Goal: Information Seeking & Learning: Learn about a topic

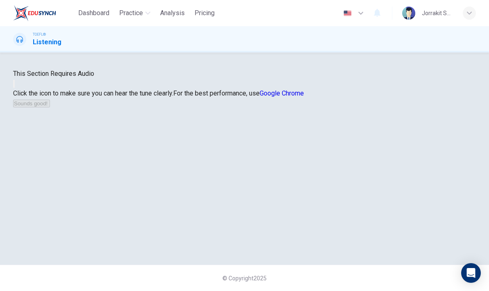
click at [14, 86] on icon "button" at bounding box center [14, 86] width 0 height 0
click at [15, 88] on button "button" at bounding box center [14, 84] width 2 height 8
click at [51, 105] on icon "button" at bounding box center [51, 105] width 0 height 0
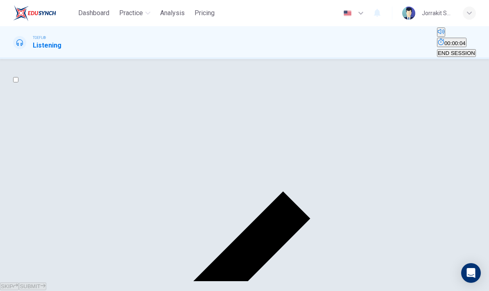
scroll to position [0, 0]
click at [437, 37] on button "Mute" at bounding box center [441, 31] width 8 height 9
click at [438, 34] on icon "Unmute" at bounding box center [438, 34] width 0 height 0
click at [46, 36] on span "TOEFL®" at bounding box center [39, 38] width 13 height 6
click at [18, 82] on input "checkbox" at bounding box center [15, 79] width 5 height 5
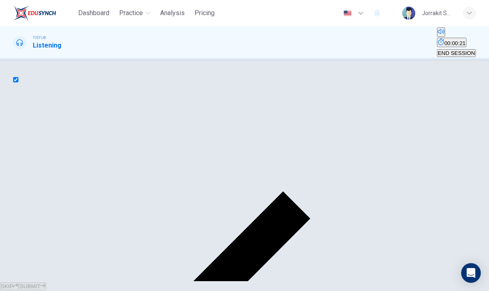
checkbox input "true"
click at [389, 291] on div at bounding box center [244, 291] width 489 height 0
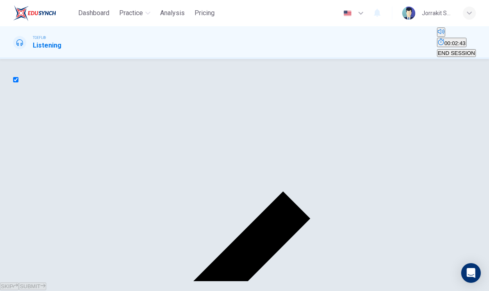
click at [387, 291] on div at bounding box center [244, 291] width 489 height 0
type input "0"
click at [18, 82] on input "checkbox" at bounding box center [15, 79] width 5 height 5
checkbox input "false"
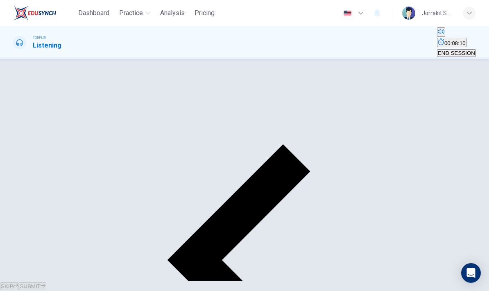
scroll to position [80, 0]
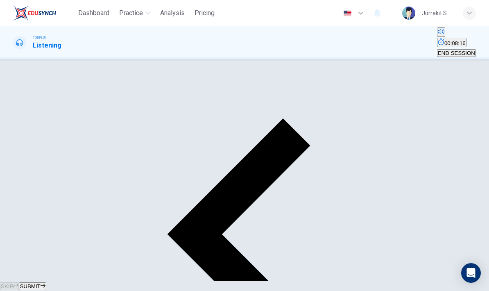
scroll to position [73, 0]
click at [46, 282] on button "SUBMIT" at bounding box center [32, 286] width 27 height 8
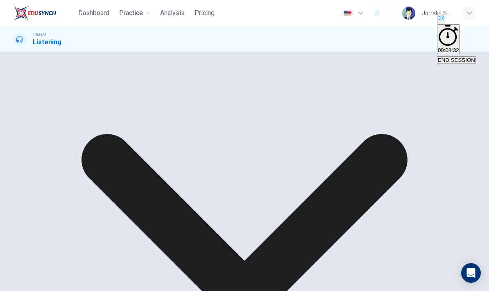
scroll to position [71, 0]
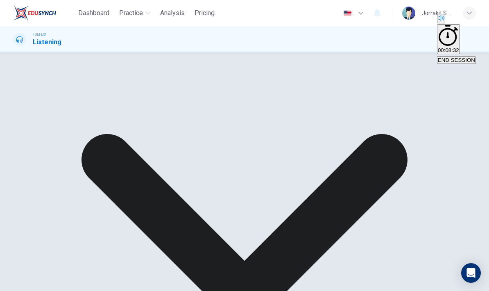
scroll to position [0, 0]
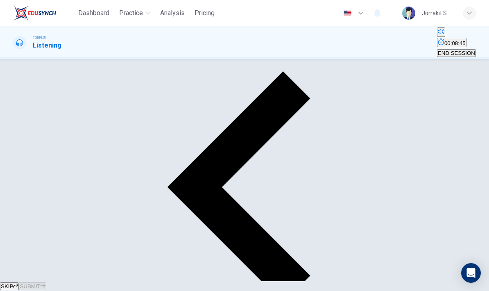
scroll to position [121, 0]
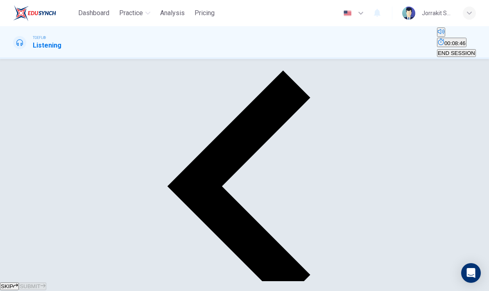
click at [46, 284] on button "SUBMIT" at bounding box center [32, 286] width 27 height 8
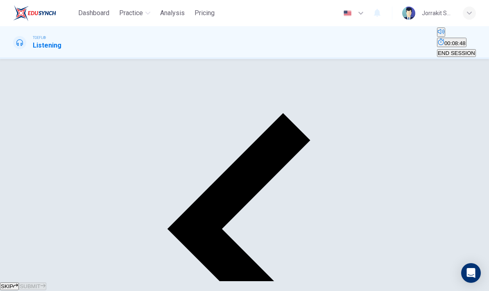
scroll to position [70, 0]
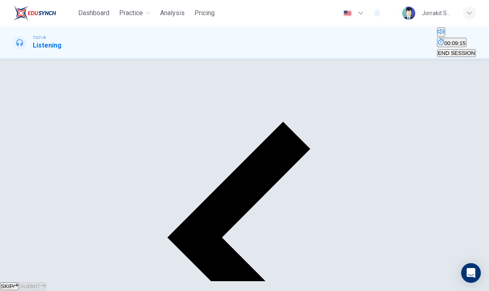
click at [40, 283] on span "SUBMIT" at bounding box center [30, 286] width 20 height 6
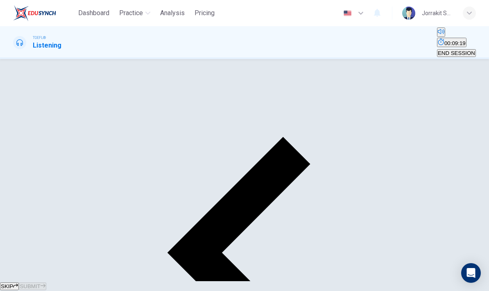
scroll to position [55, 0]
click at [40, 283] on span "SUBMIT" at bounding box center [30, 286] width 20 height 6
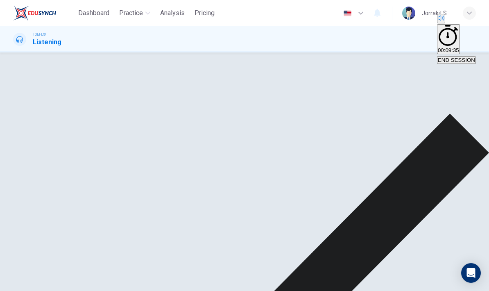
scroll to position [65, 0]
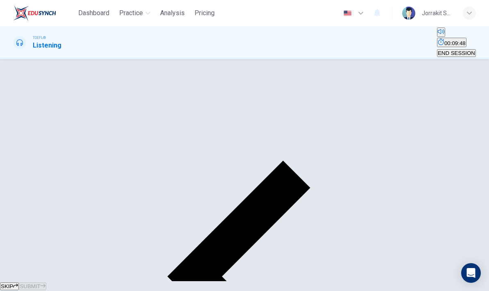
scroll to position [25, 0]
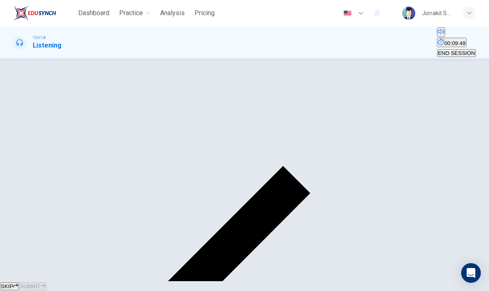
click at [18, 57] on input "checkbox" at bounding box center [15, 54] width 5 height 5
checkbox input "true"
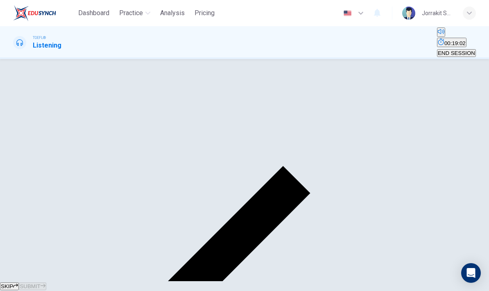
type input "0"
click at [18, 57] on input "checkbox" at bounding box center [15, 54] width 5 height 5
checkbox input "false"
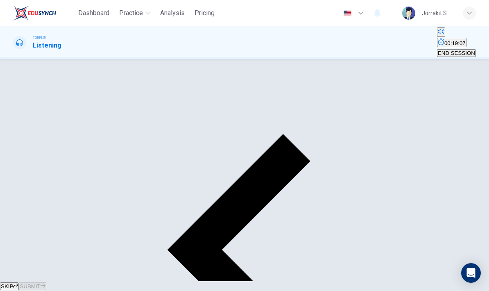
scroll to position [45, 0]
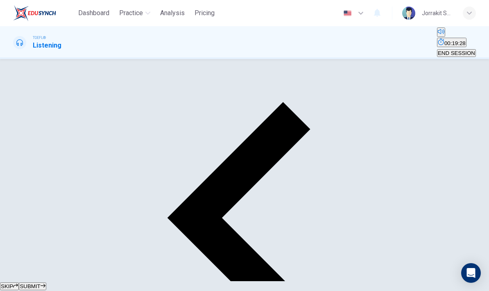
scroll to position [101, 0]
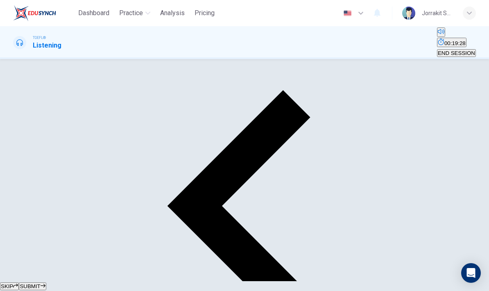
click at [46, 282] on button "SUBMIT" at bounding box center [32, 286] width 27 height 8
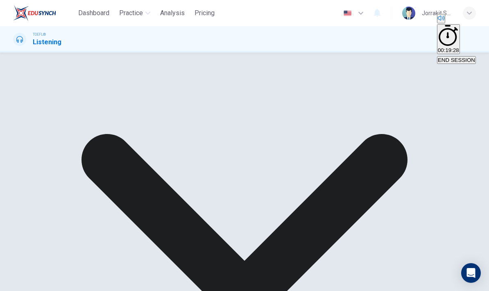
scroll to position [57, 0]
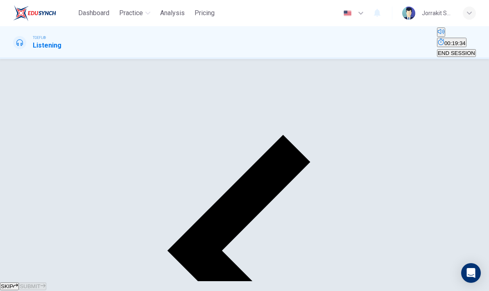
click at [46, 282] on button "SUBMIT" at bounding box center [32, 286] width 27 height 8
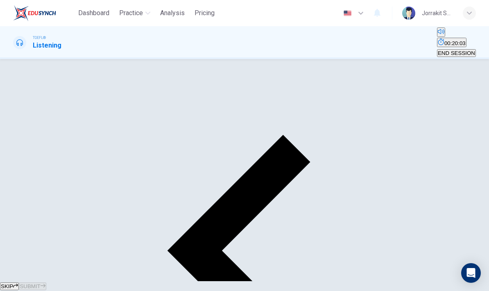
click at [46, 282] on button "SUBMIT" at bounding box center [32, 286] width 27 height 8
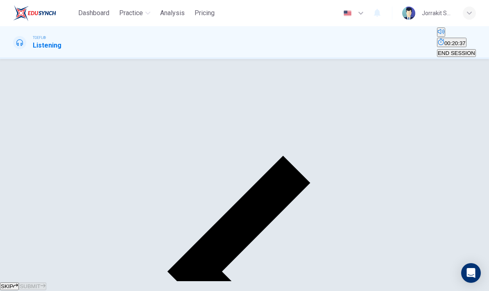
scroll to position [54, 0]
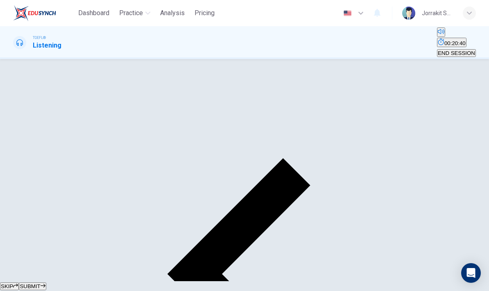
scroll to position [39, 0]
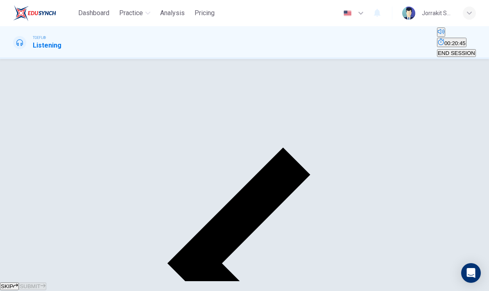
scroll to position [42, 0]
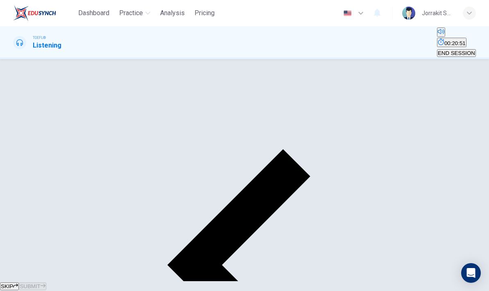
click at [46, 284] on button "SUBMIT" at bounding box center [32, 286] width 27 height 8
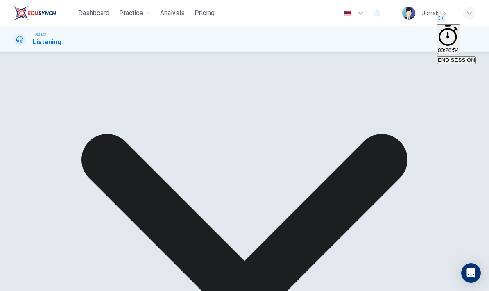
scroll to position [83, 0]
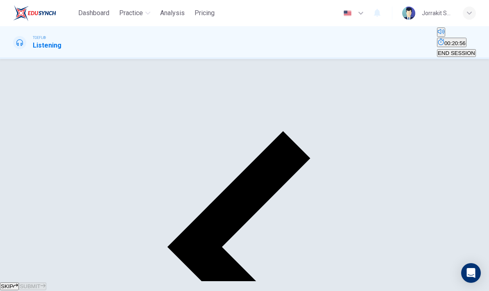
scroll to position [56, 0]
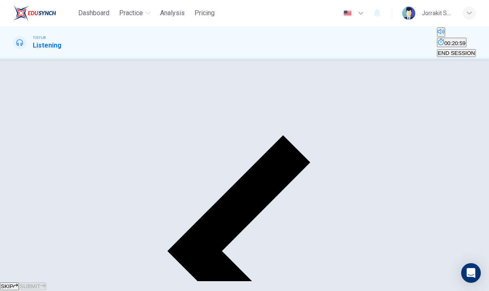
click at [40, 283] on span "SUBMIT" at bounding box center [30, 286] width 20 height 6
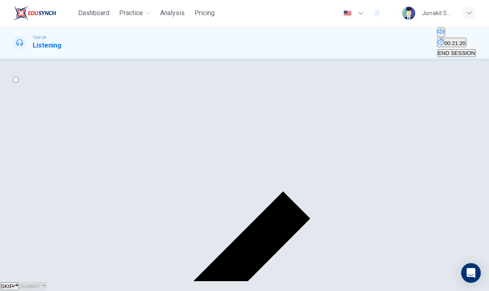
scroll to position [0, 0]
click at [18, 82] on input "checkbox" at bounding box center [15, 79] width 5 height 5
checkbox input "true"
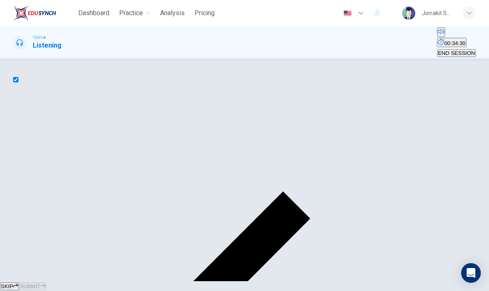
type input "1"
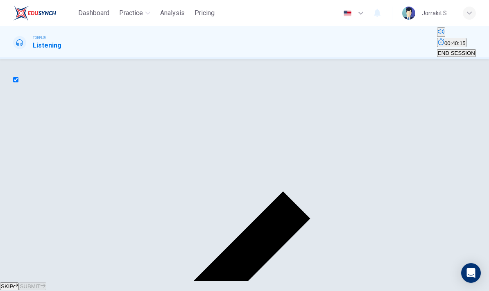
click at [18, 82] on input "checkbox" at bounding box center [15, 79] width 5 height 5
checkbox input "false"
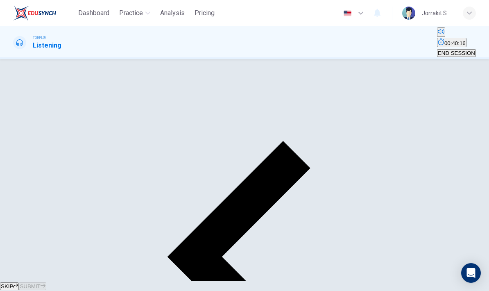
scroll to position [65, 0]
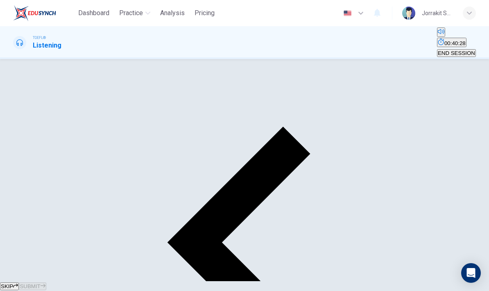
click at [46, 282] on button "SUBMIT" at bounding box center [32, 286] width 27 height 8
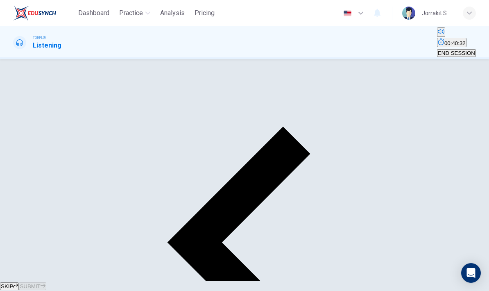
click at [46, 282] on button "SUBMIT" at bounding box center [32, 286] width 27 height 8
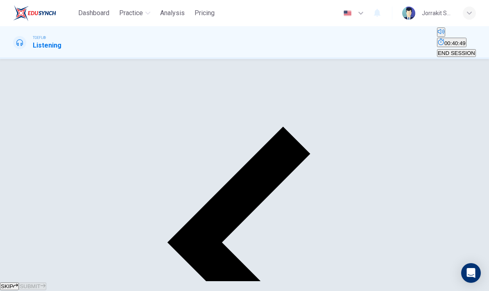
click at [40, 283] on span "SUBMIT" at bounding box center [30, 286] width 20 height 6
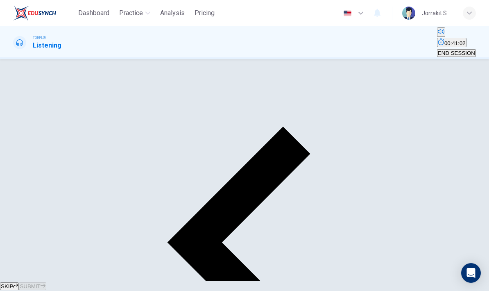
click at [46, 282] on button "SUBMIT" at bounding box center [32, 286] width 27 height 8
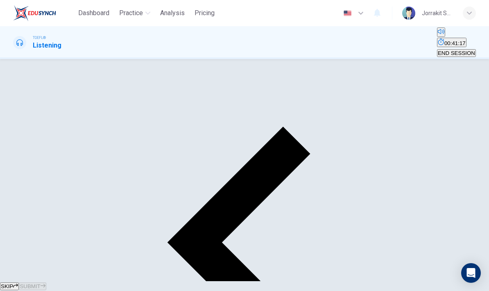
click at [40, 283] on span "SUBMIT" at bounding box center [30, 286] width 20 height 6
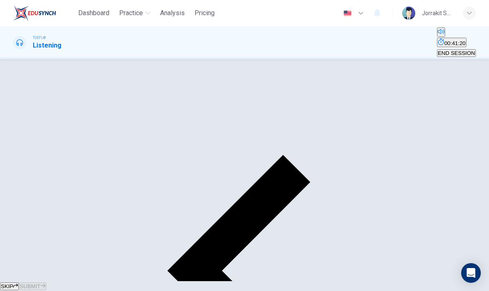
scroll to position [37, 0]
click at [18, 45] on input "checkbox" at bounding box center [15, 42] width 5 height 5
checkbox input "true"
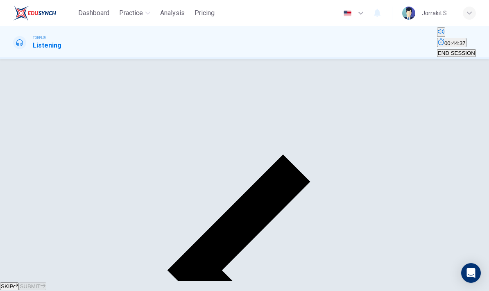
type input "100"
click at [18, 45] on input "checkbox" at bounding box center [15, 42] width 5 height 5
checkbox input "false"
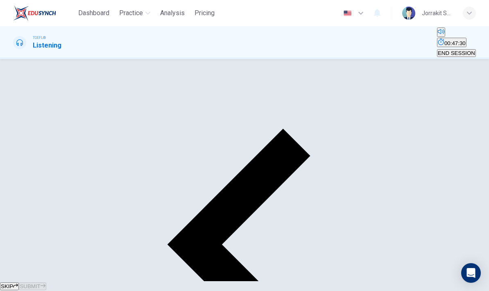
scroll to position [66, 0]
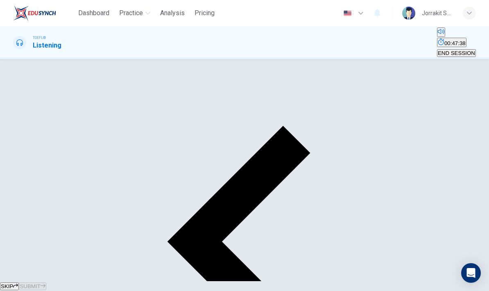
click at [46, 285] on button "SUBMIT" at bounding box center [32, 286] width 27 height 8
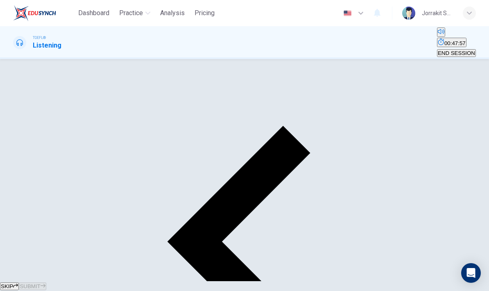
click at [40, 283] on span "SUBMIT" at bounding box center [30, 286] width 20 height 6
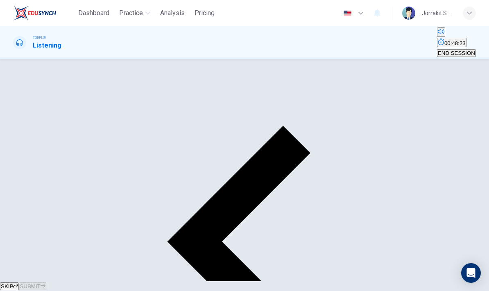
click at [40, 283] on span "SUBMIT" at bounding box center [30, 286] width 20 height 6
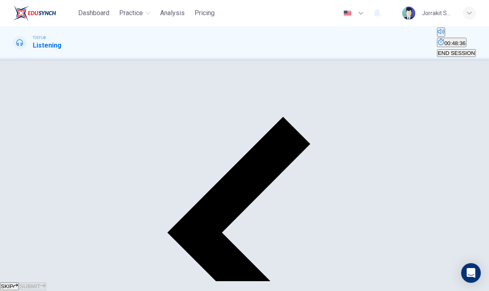
scroll to position [74, 0]
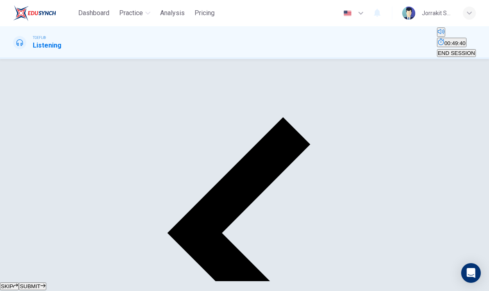
click at [40, 283] on span "SUBMIT" at bounding box center [30, 286] width 20 height 6
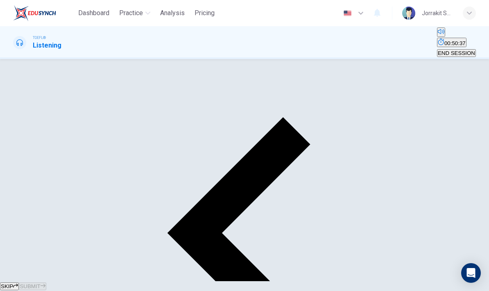
type input "0"
click at [40, 283] on span "SUBMIT" at bounding box center [30, 286] width 20 height 6
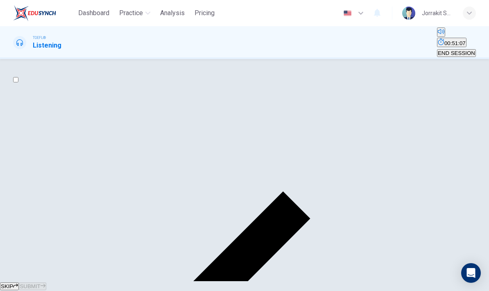
scroll to position [0, 0]
click at [18, 82] on input "checkbox" at bounding box center [15, 79] width 5 height 5
checkbox input "true"
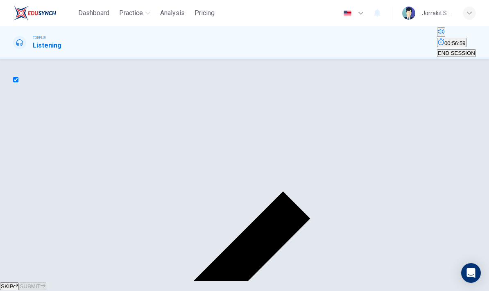
type input "0"
click at [18, 82] on input "checkbox" at bounding box center [15, 79] width 5 height 5
checkbox input "false"
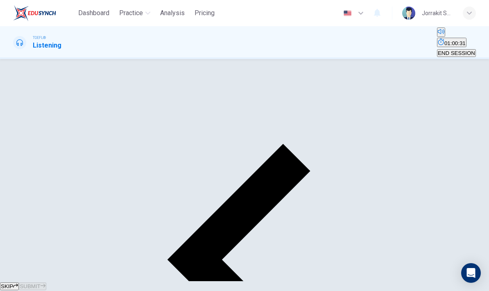
scroll to position [48, 0]
click at [46, 285] on button "SUBMIT" at bounding box center [32, 286] width 27 height 8
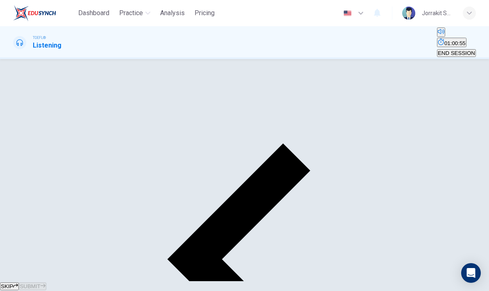
click at [40, 283] on span "SUBMIT" at bounding box center [30, 286] width 20 height 6
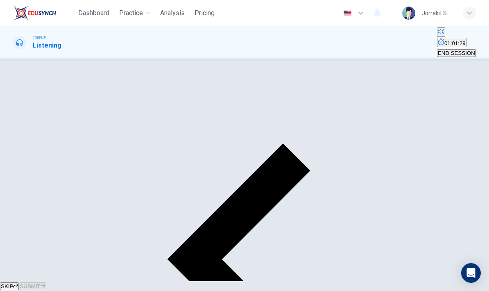
click at [40, 283] on span "SUBMIT" at bounding box center [30, 286] width 20 height 6
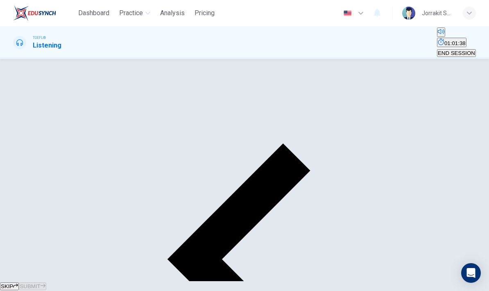
click at [46, 282] on button "SUBMIT" at bounding box center [32, 286] width 27 height 8
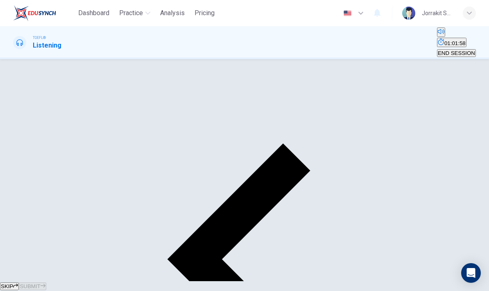
scroll to position [47, 0]
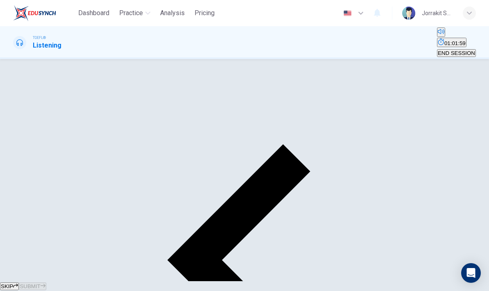
click at [45, 283] on icon "button" at bounding box center [43, 285] width 5 height 5
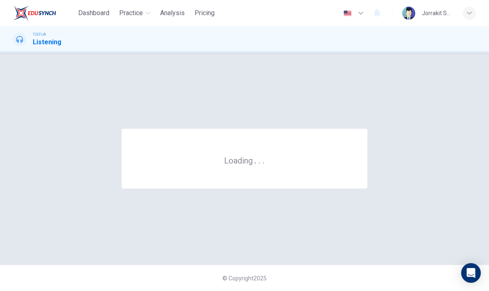
scroll to position [0, 0]
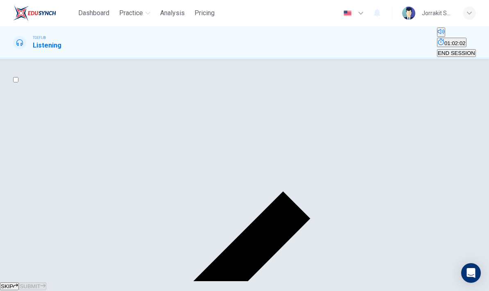
click at [18, 82] on input "checkbox" at bounding box center [15, 79] width 5 height 5
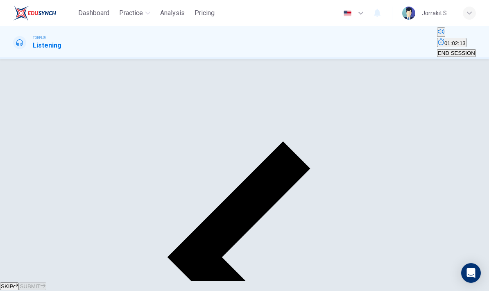
scroll to position [23, 0]
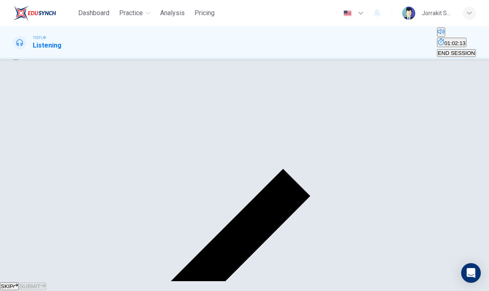
click at [18, 60] on input "checkbox" at bounding box center [15, 57] width 5 height 5
checkbox input "true"
type input "0"
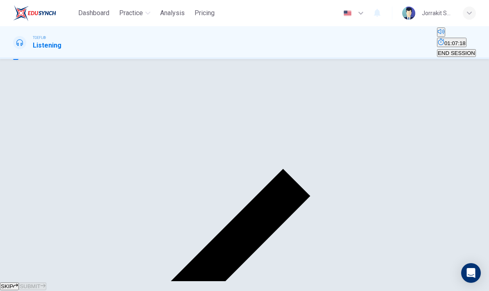
click at [18, 60] on input "checkbox" at bounding box center [15, 57] width 5 height 5
checkbox input "false"
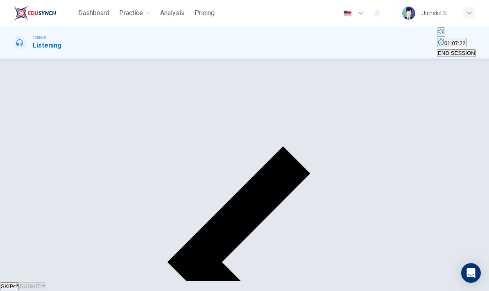
scroll to position [47, 0]
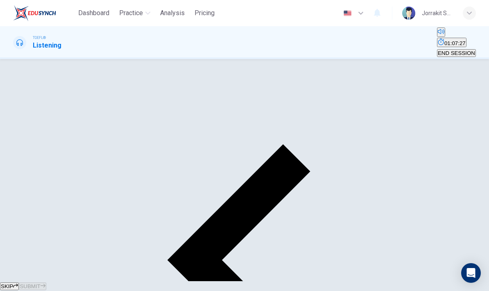
click at [45, 283] on icon "button" at bounding box center [43, 285] width 5 height 5
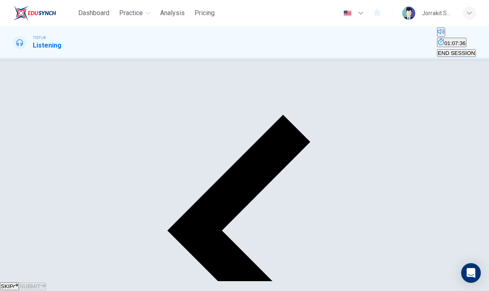
scroll to position [55, 0]
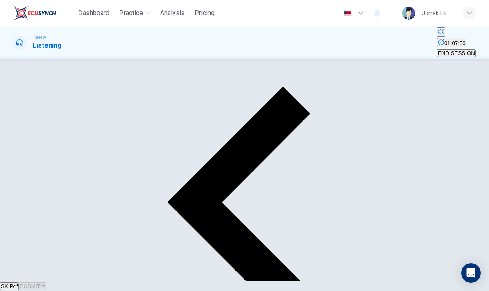
scroll to position [116, 0]
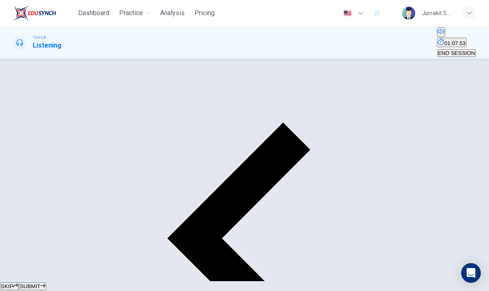
scroll to position [66, 0]
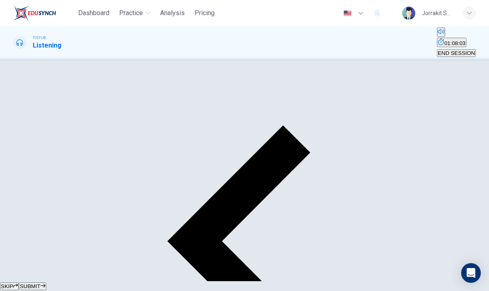
click at [46, 284] on button "SUBMIT" at bounding box center [32, 286] width 27 height 8
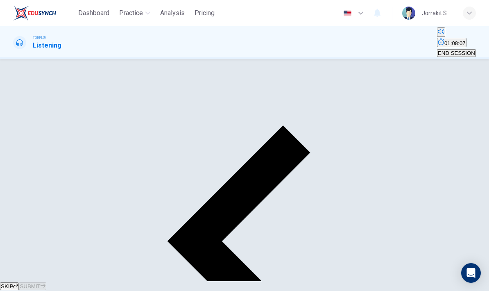
type input "0"
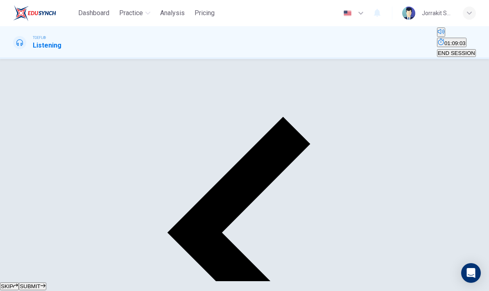
scroll to position [73, 0]
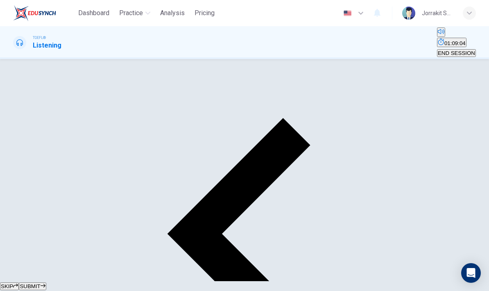
click at [40, 283] on span "SUBMIT" at bounding box center [30, 286] width 20 height 6
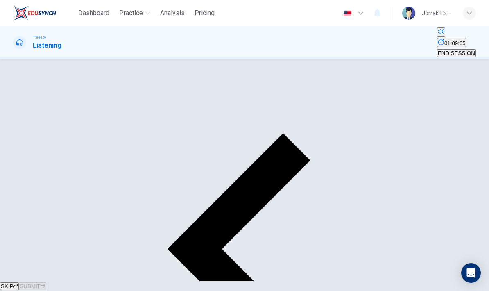
scroll to position [55, 0]
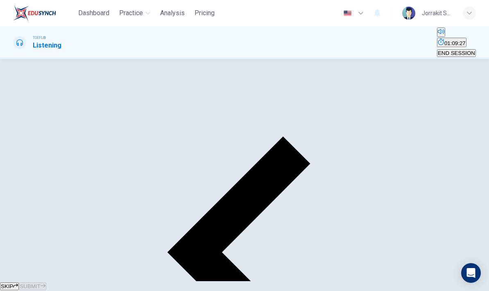
click at [40, 283] on span "SUBMIT" at bounding box center [30, 286] width 20 height 6
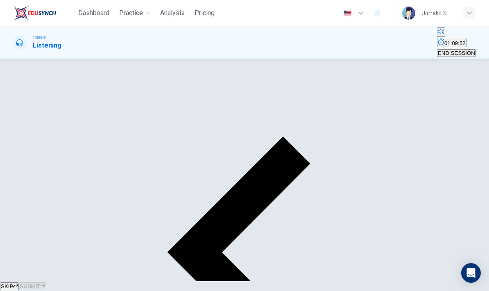
click at [46, 282] on button "SUBMIT" at bounding box center [32, 286] width 27 height 8
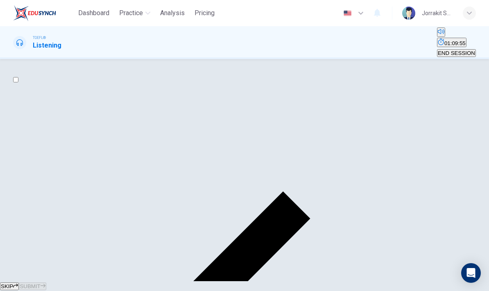
click at [18, 82] on input "checkbox" at bounding box center [15, 79] width 5 height 5
checkbox input "true"
click at [454, 50] on span "END SESSION" at bounding box center [456, 53] width 37 height 6
